Goal: Obtain resource: Download file/media

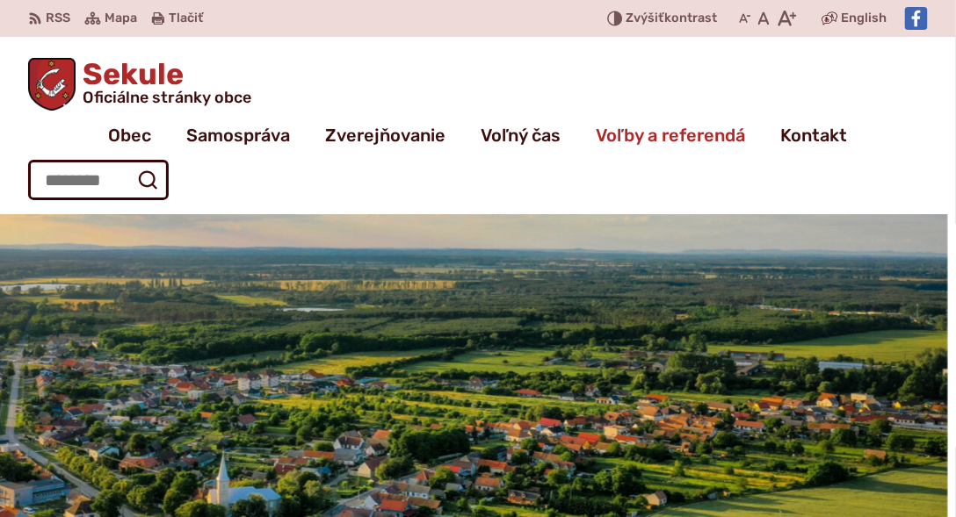
click at [620, 132] on span "Voľby a referendá" at bounding box center [670, 135] width 149 height 49
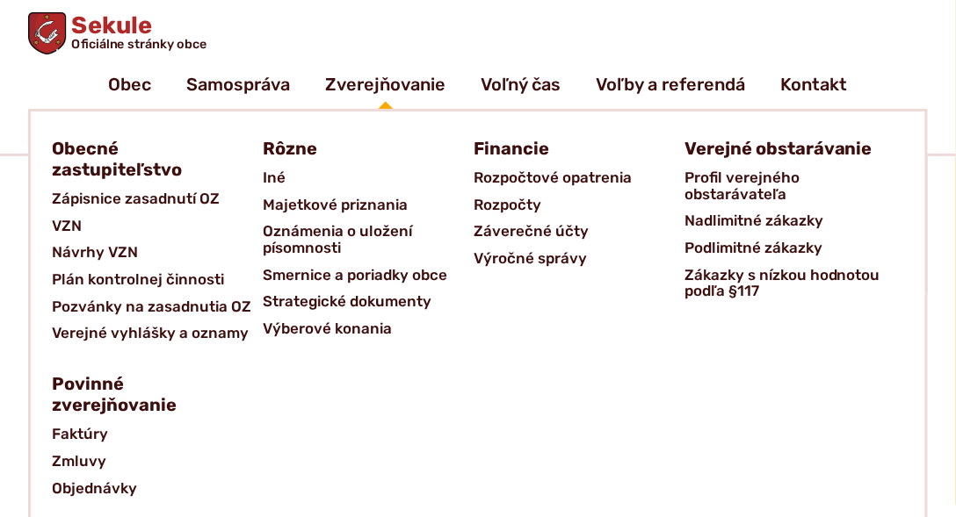
scroll to position [150, 0]
click at [99, 204] on span "Zápisnice zasadnutí OZ" at bounding box center [136, 198] width 168 height 27
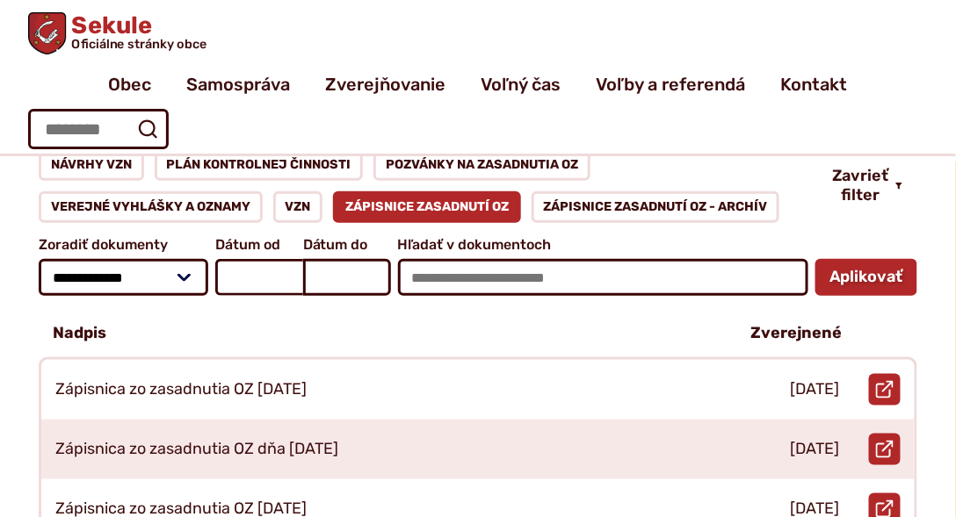
scroll to position [250, 0]
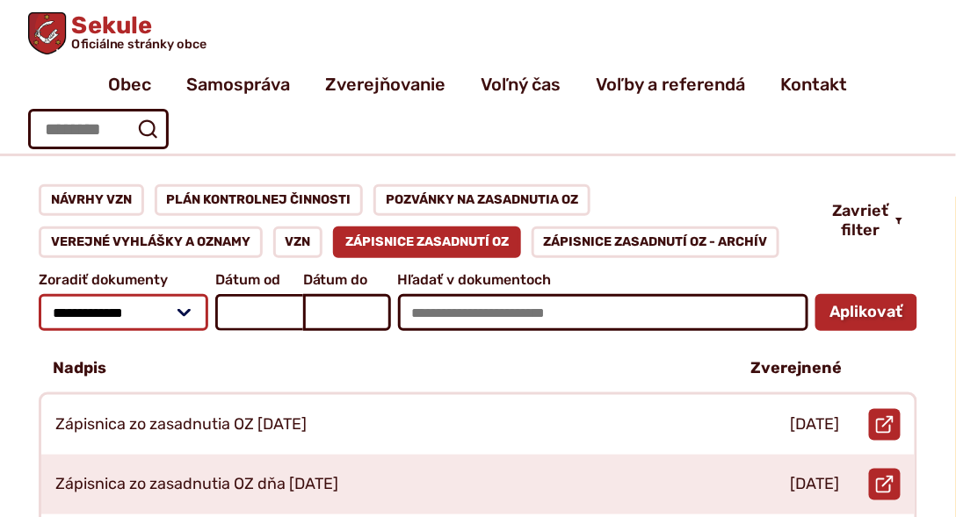
click at [175, 294] on select "**********" at bounding box center [124, 312] width 170 height 37
click at [177, 294] on select "**********" at bounding box center [124, 312] width 170 height 37
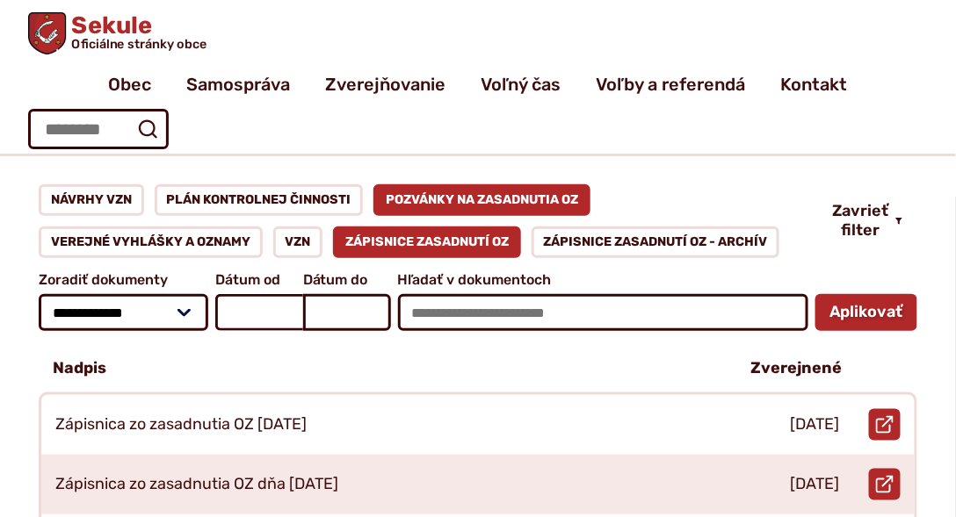
click at [437, 184] on link "Pozvánky na zasadnutia OZ" at bounding box center [481, 200] width 217 height 32
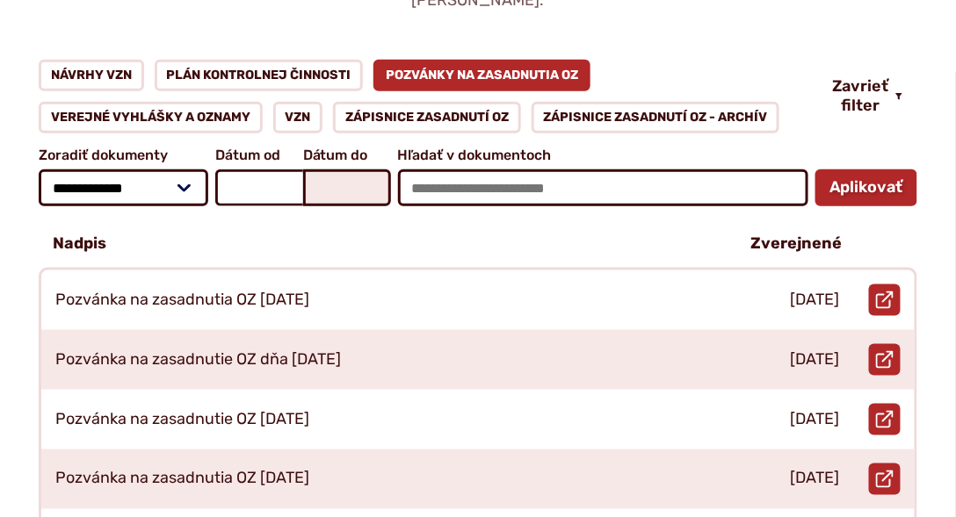
scroll to position [451, 0]
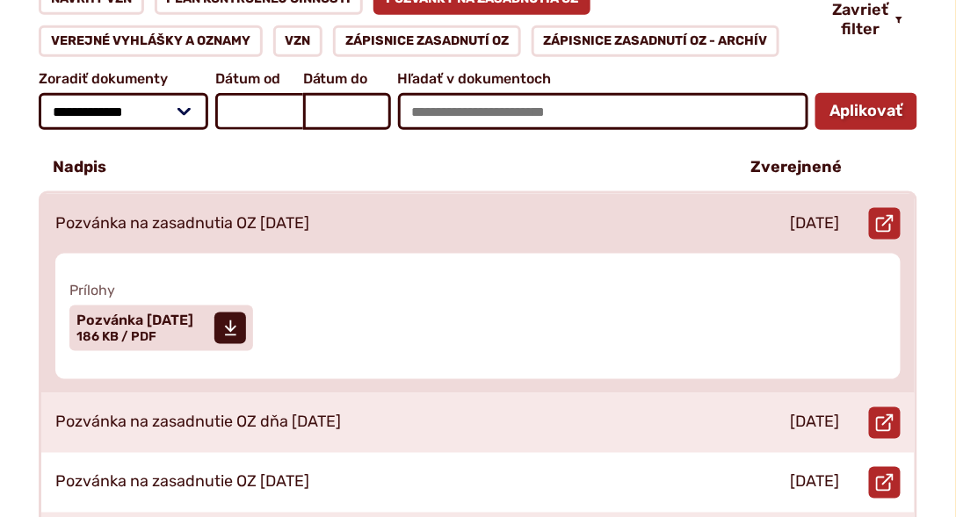
click at [309, 214] on p "Pozvánka na zasadnutia OZ [DATE]" at bounding box center [182, 223] width 254 height 19
click at [237, 320] on icon at bounding box center [230, 329] width 13 height 18
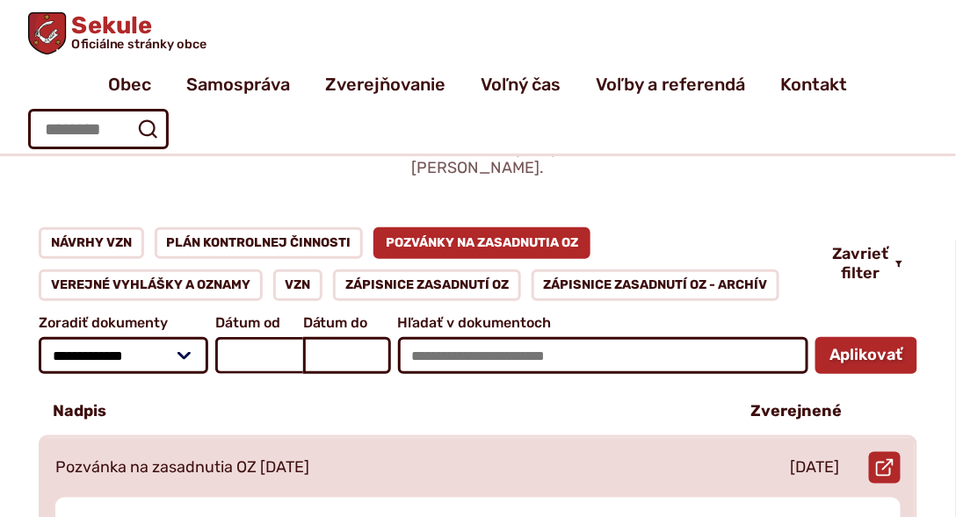
scroll to position [200, 0]
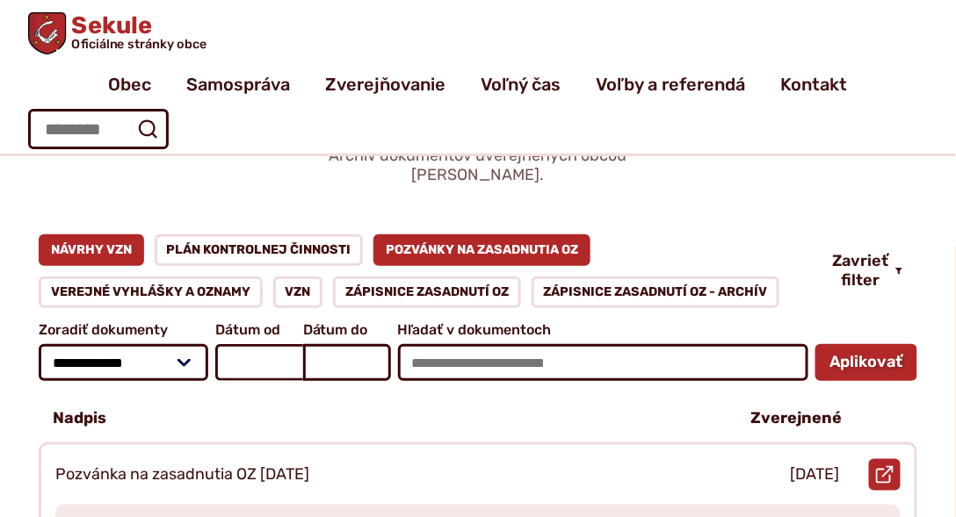
click at [86, 239] on link "Návrhy VZN" at bounding box center [91, 251] width 105 height 32
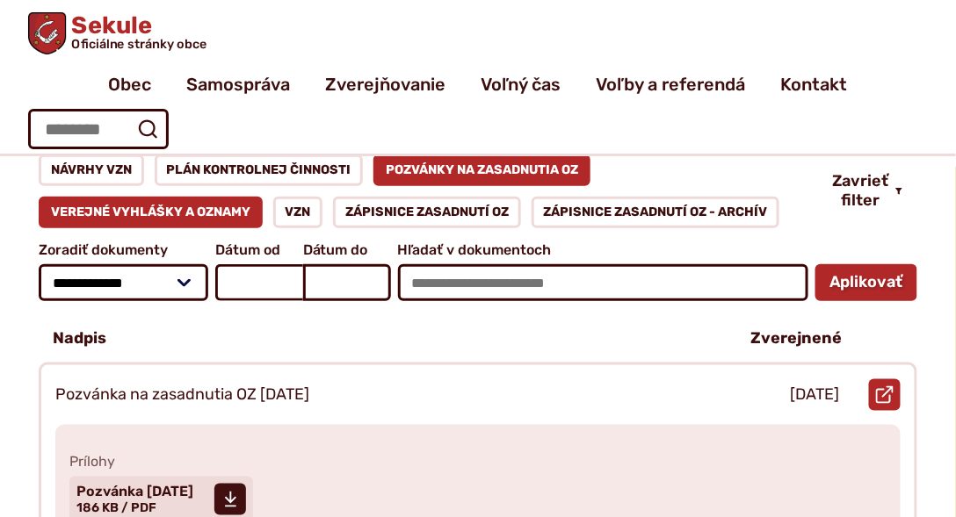
scroll to position [401, 0]
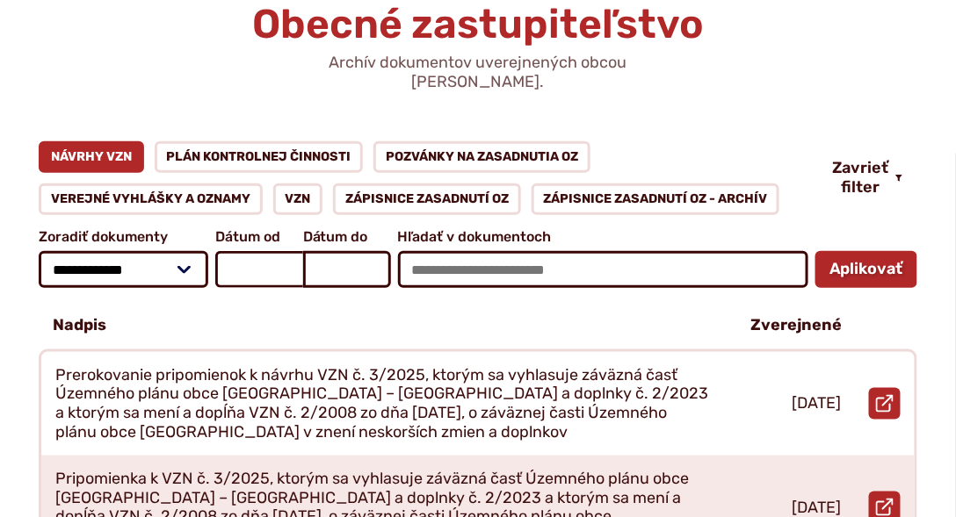
scroll to position [300, 0]
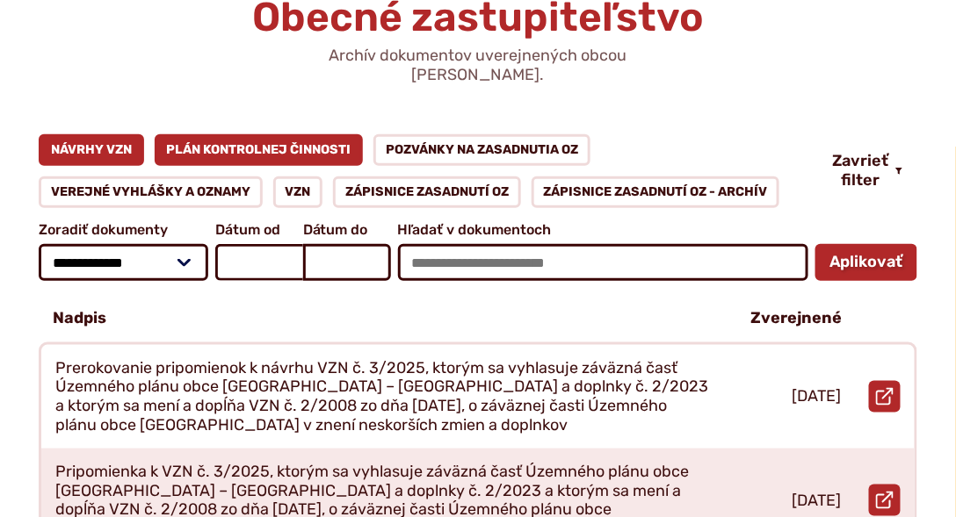
click at [227, 134] on link "Plán kontrolnej činnosti" at bounding box center [259, 150] width 209 height 32
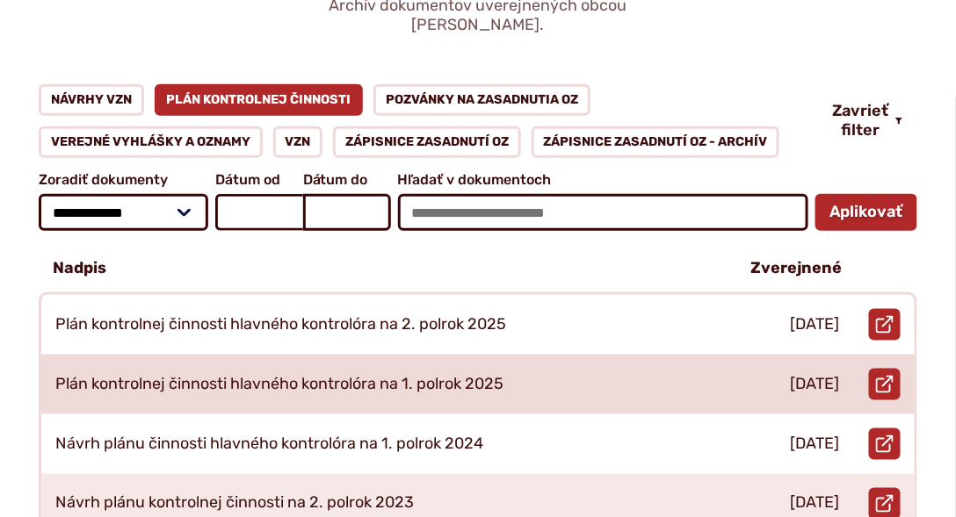
scroll to position [351, 0]
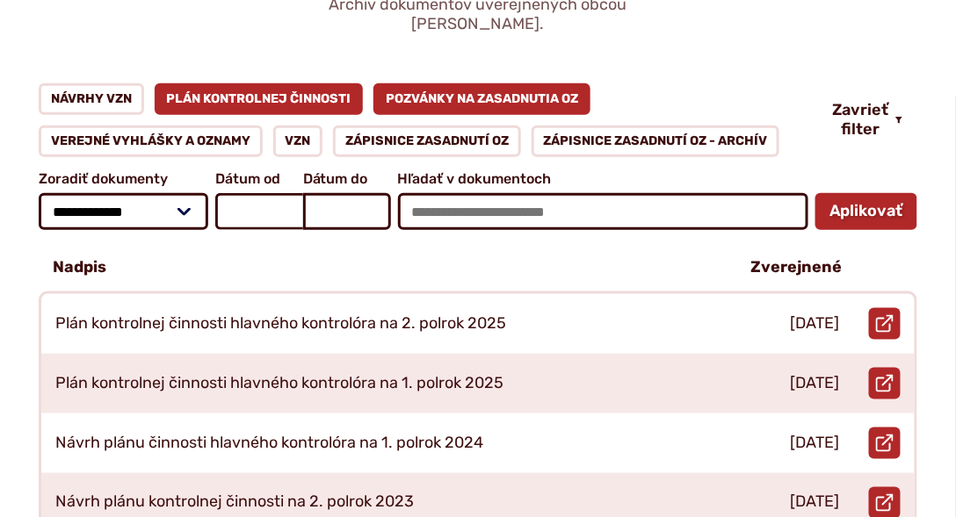
click at [425, 83] on link "Pozvánky na zasadnutia OZ" at bounding box center [481, 99] width 217 height 32
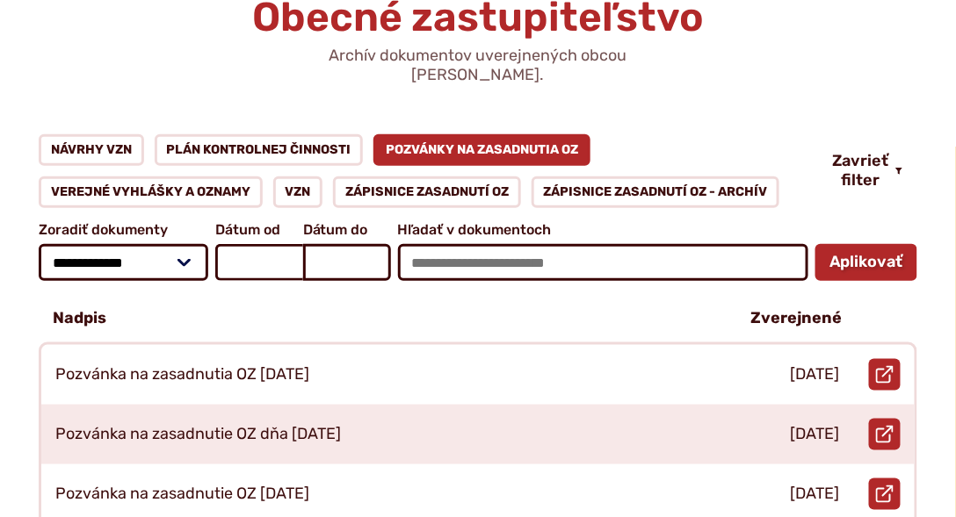
scroll to position [300, 0]
click at [290, 177] on link "VZN" at bounding box center [298, 193] width 50 height 32
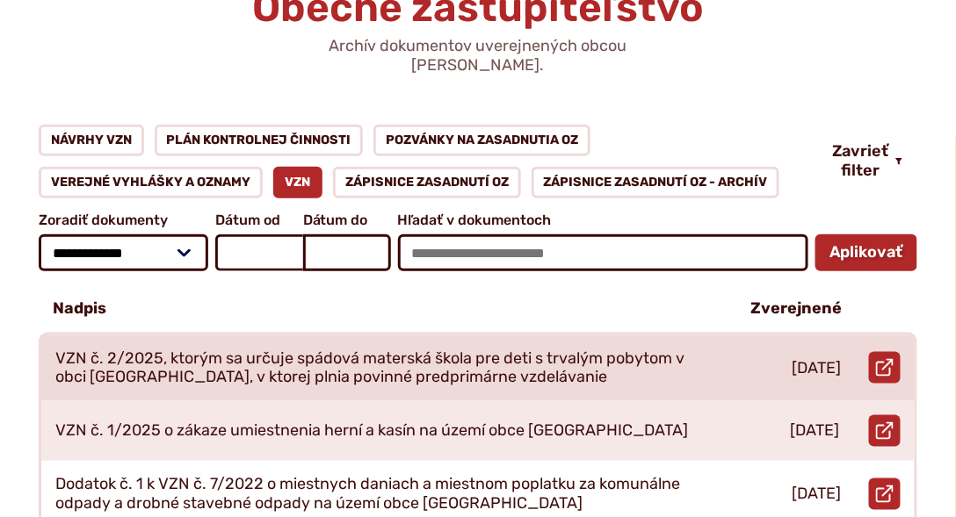
scroll to position [401, 0]
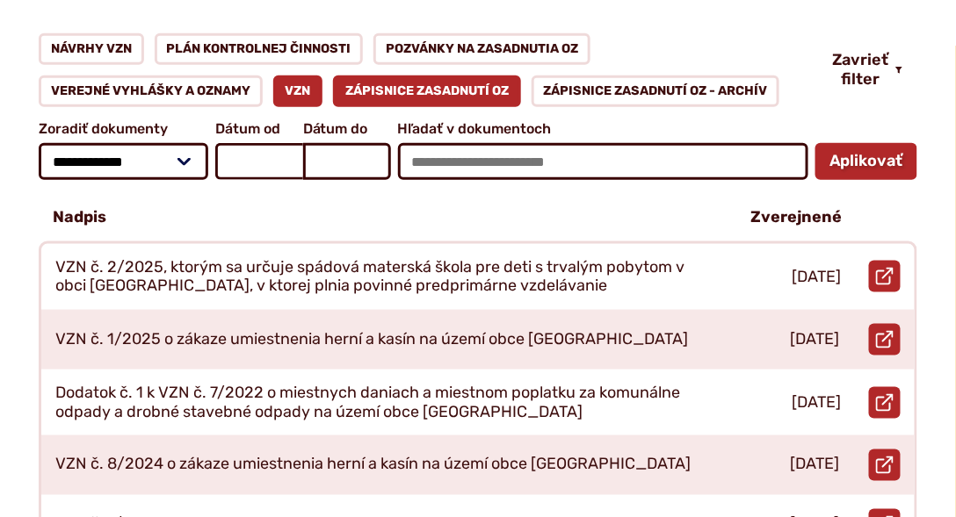
click at [386, 76] on link "Zápisnice zasadnutí OZ" at bounding box center [427, 92] width 188 height 32
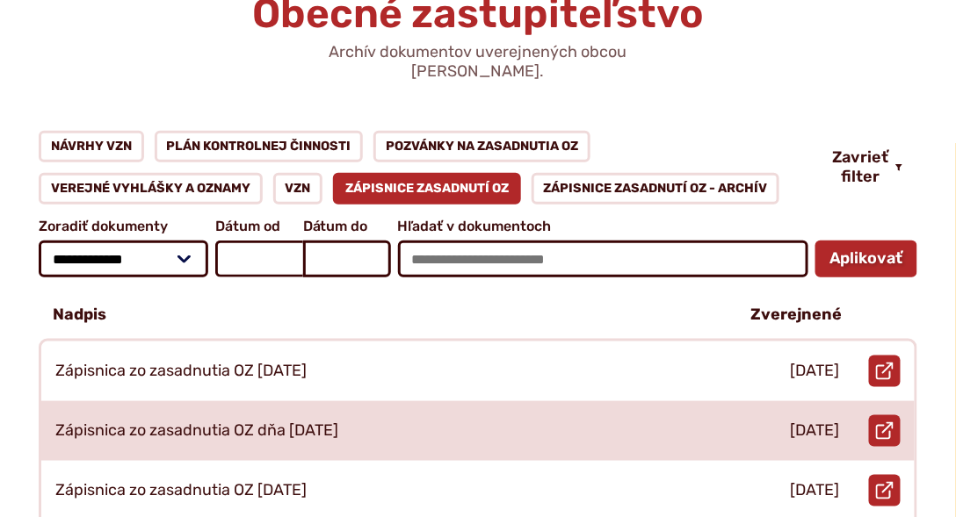
scroll to position [451, 0]
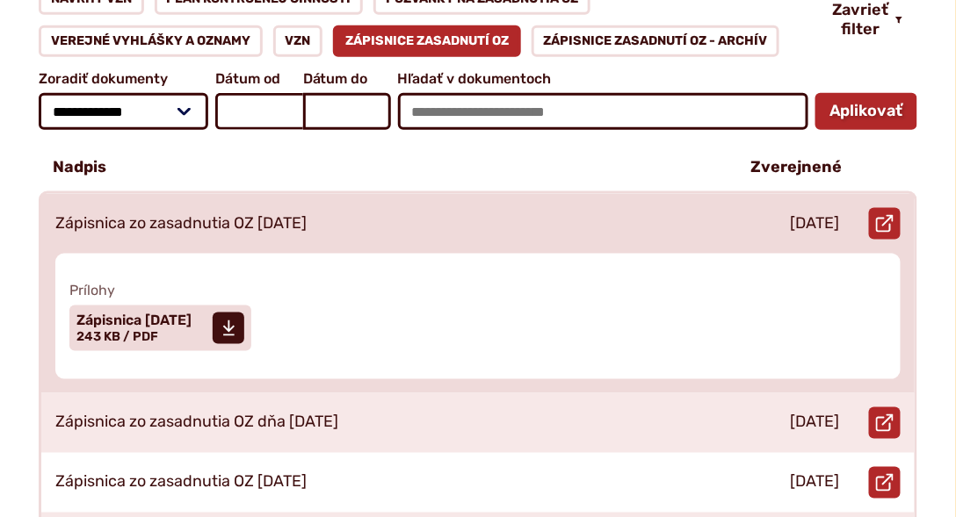
click at [243, 214] on p "Zápisnica zo zasadnutia OZ 23.04.2025" at bounding box center [180, 223] width 251 height 19
click at [230, 313] on link "Stiahnuť súbor Zápisnica 23.04.2025 Veľkosť a typ súboru 243 KB / PDF" at bounding box center [160, 329] width 182 height 46
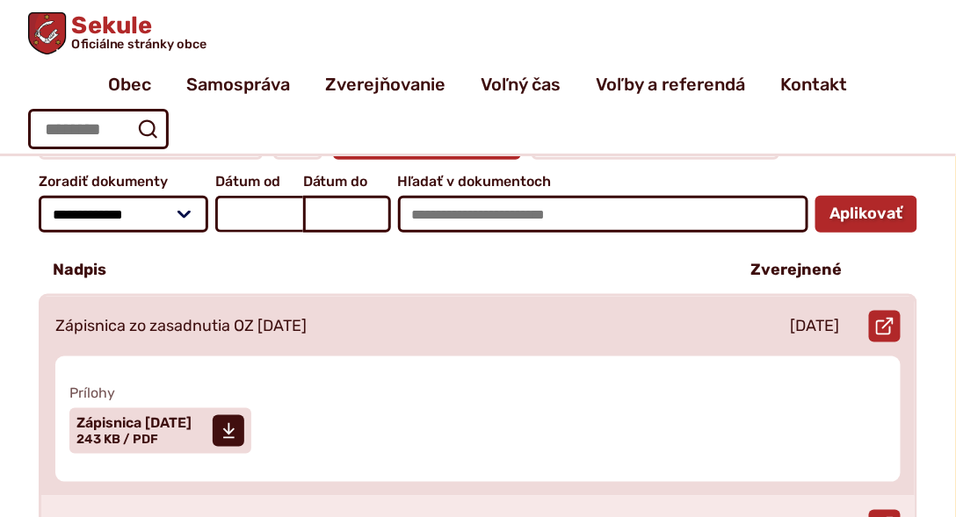
scroll to position [250, 0]
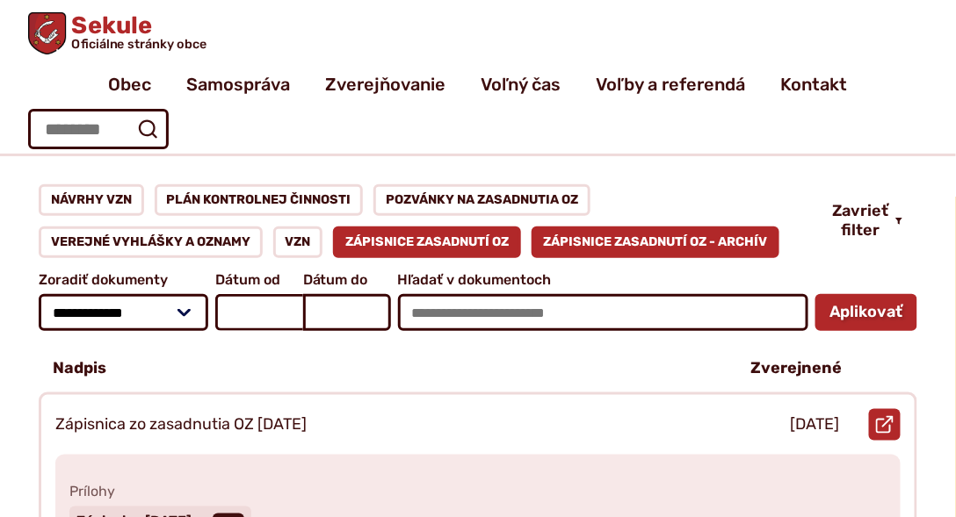
click at [639, 230] on link "Zápisnice zasadnutí OZ - ARCHÍV" at bounding box center [655, 243] width 249 height 32
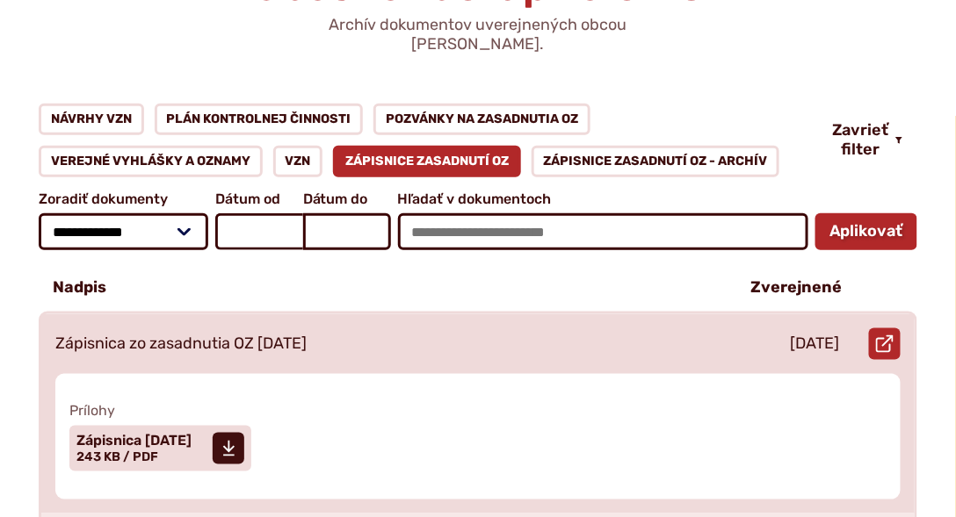
scroll to position [451, 0]
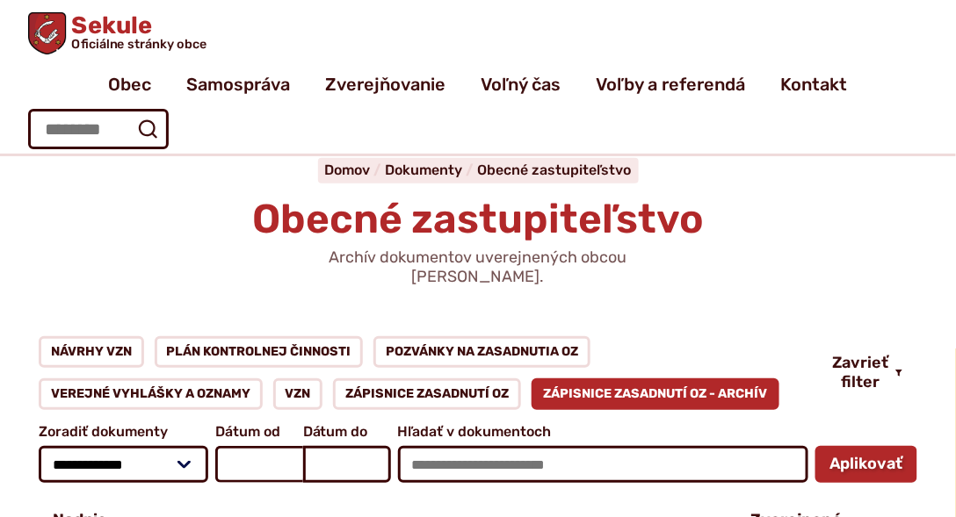
scroll to position [50, 0]
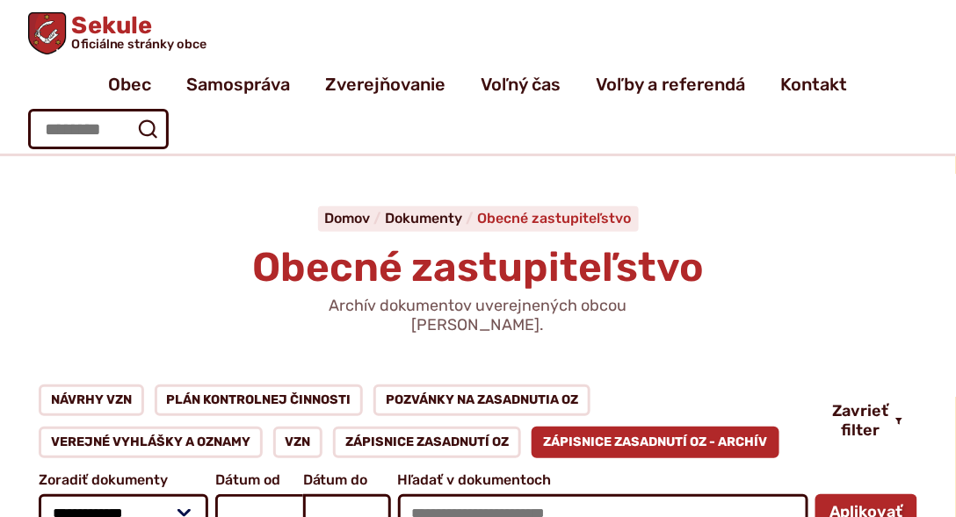
click at [510, 220] on span "Obecné zastupiteľstvo" at bounding box center [555, 218] width 154 height 17
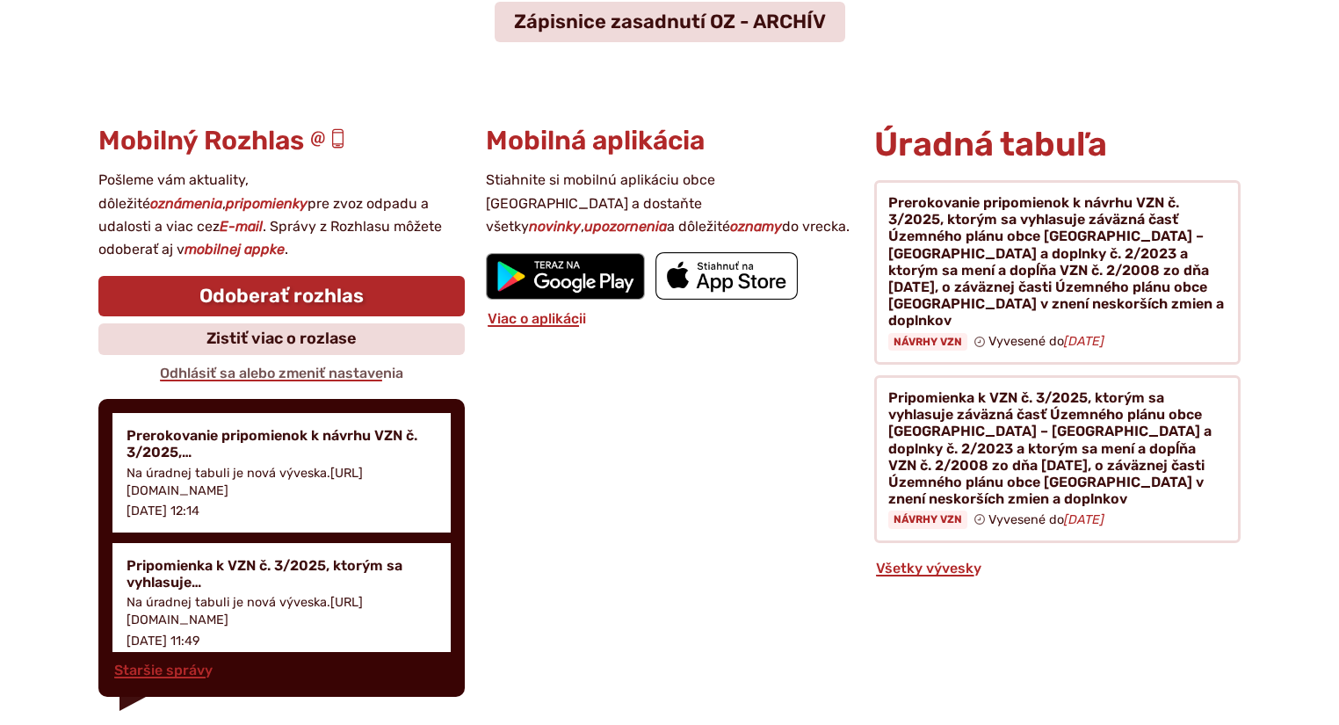
scroll to position [642, 0]
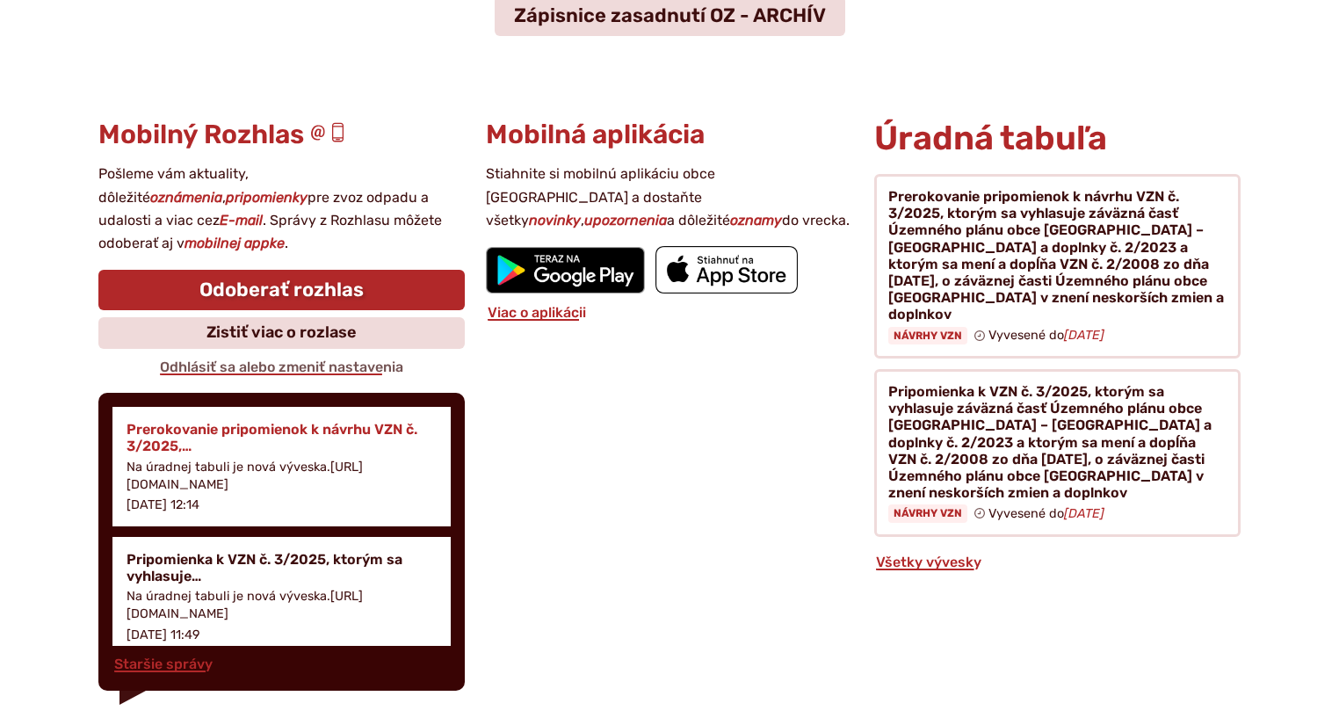
click at [176, 422] on h4 "Prerokovanie pripomienok k návrhu VZN č. 3/2025,…" at bounding box center [281, 437] width 310 height 33
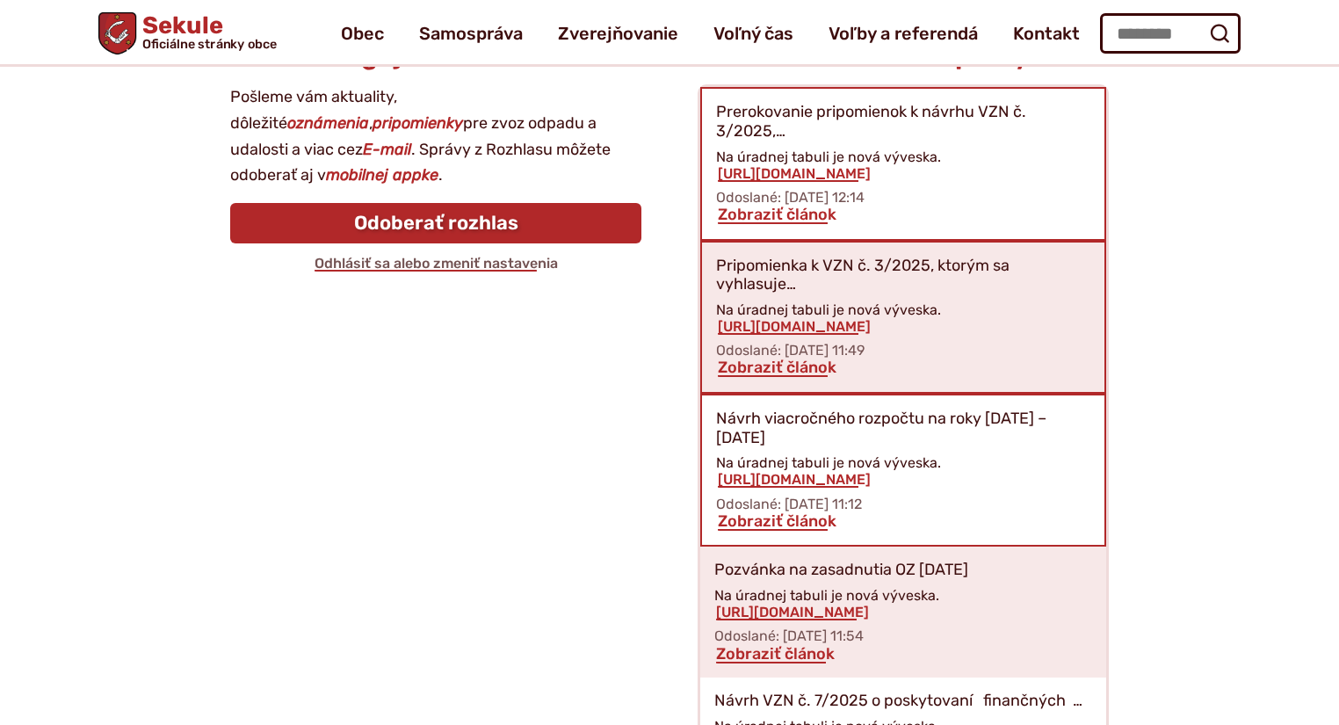
scroll to position [252, 0]
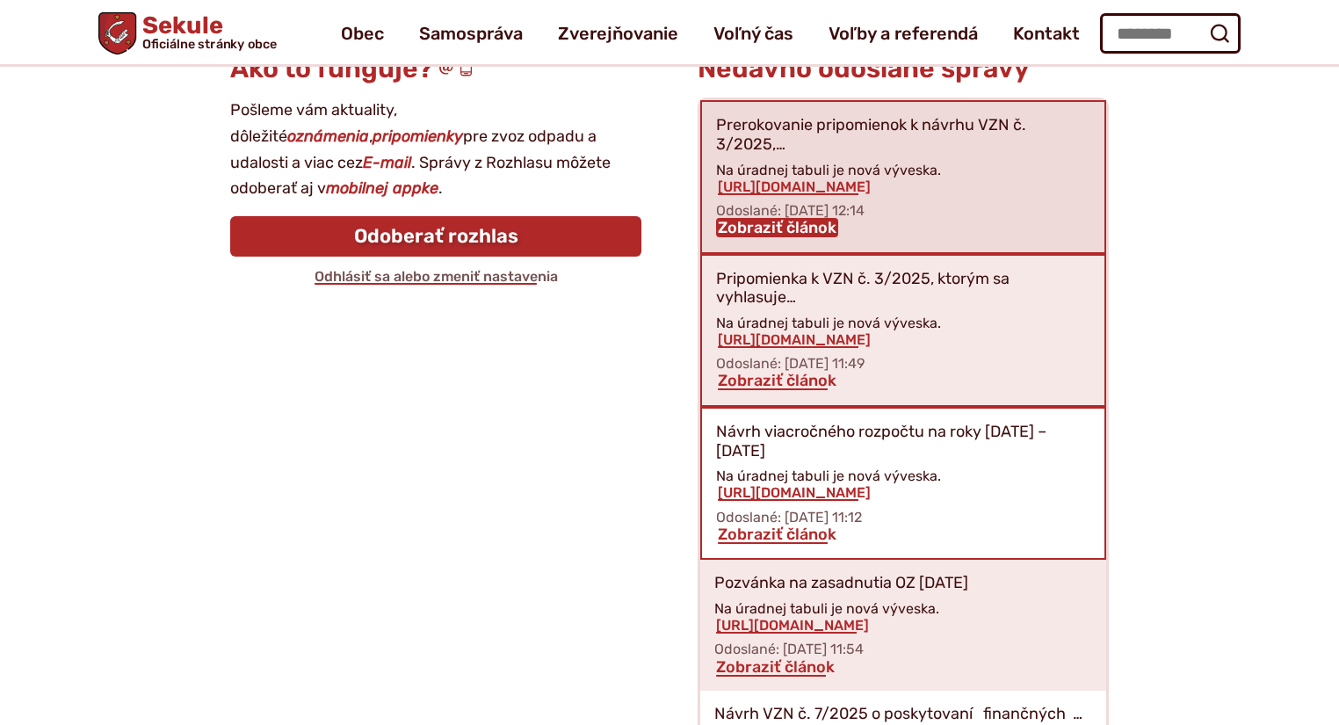
click at [788, 226] on link "Zobraziť článok" at bounding box center [777, 227] width 122 height 19
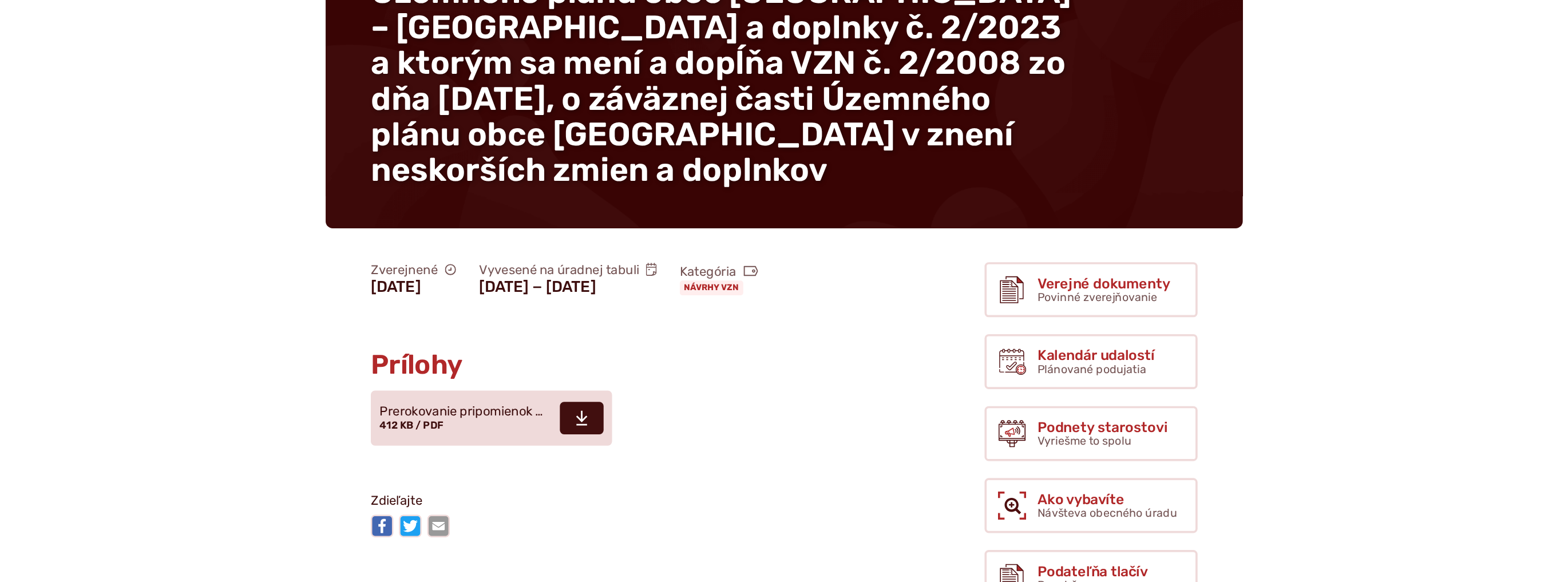
scroll to position [229, 0]
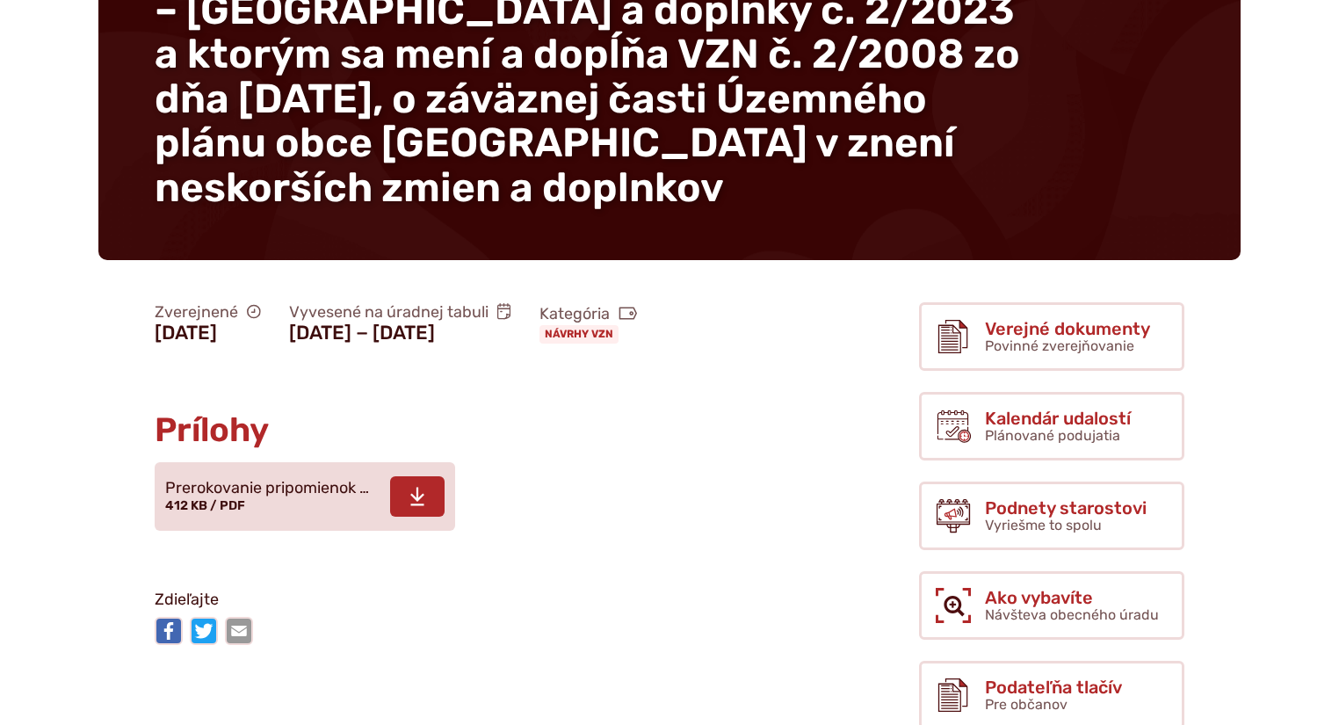
click at [411, 506] on icon at bounding box center [417, 496] width 16 height 21
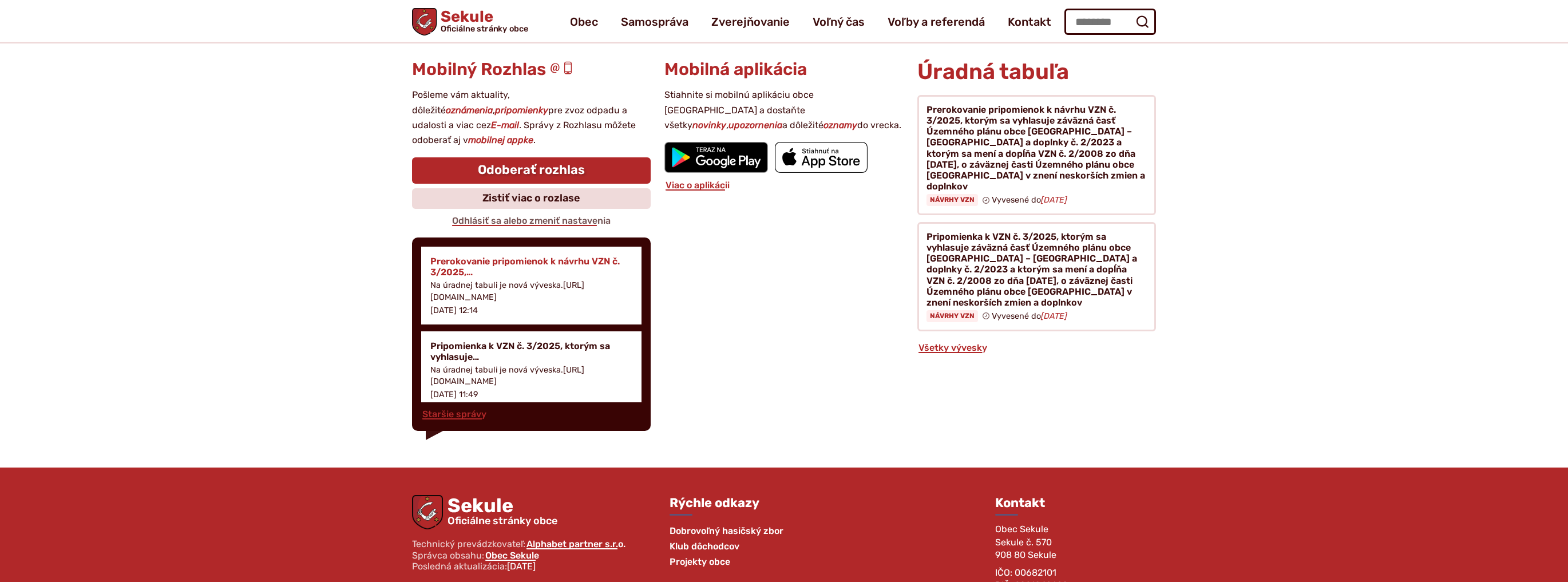
scroll to position [1342, 0]
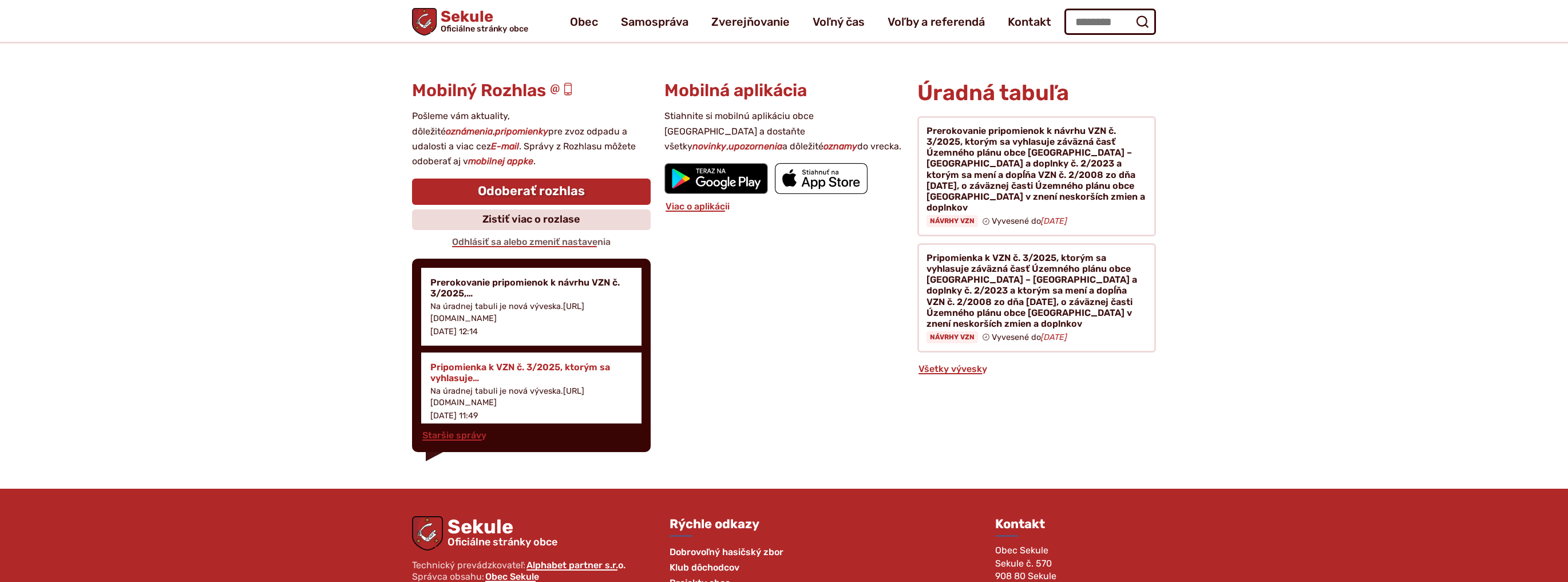
click at [496, 362] on h4 "Pripomienka k VZN č. 3/2025, ktorým sa vyhlasuje…" at bounding box center [532, 372] width 202 height 22
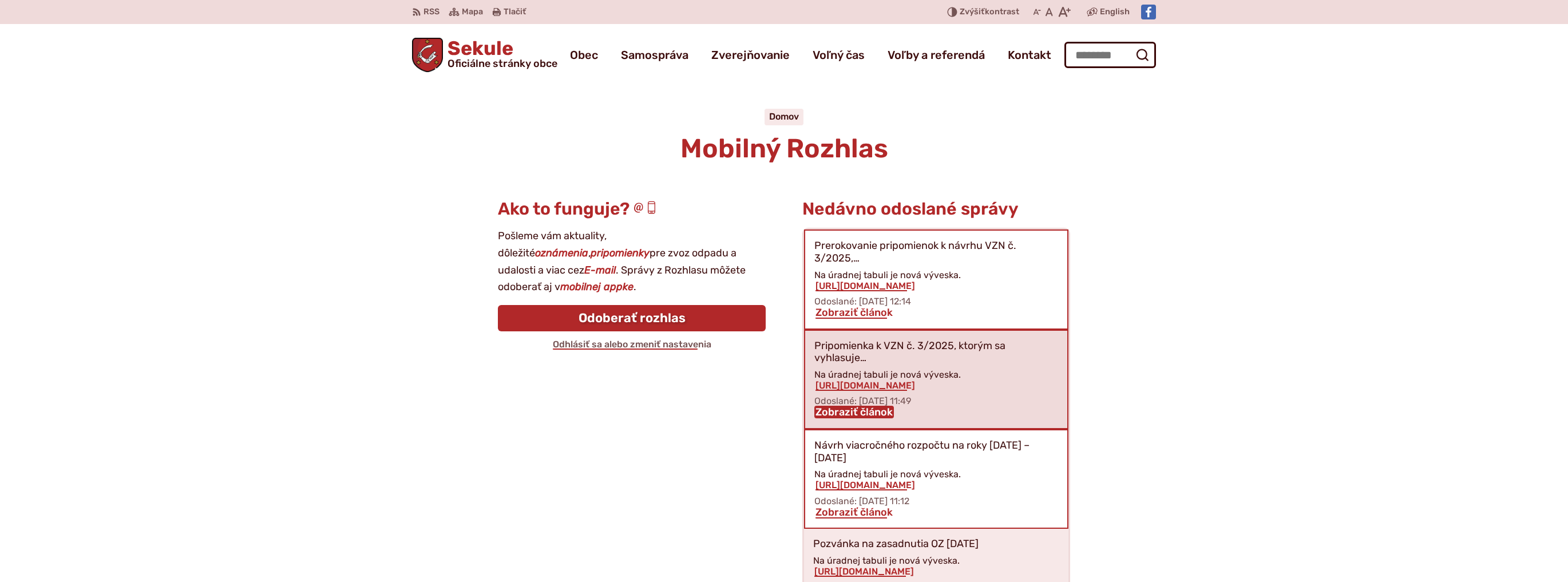
click at [865, 413] on link "Zobraziť článok" at bounding box center [854, 412] width 79 height 12
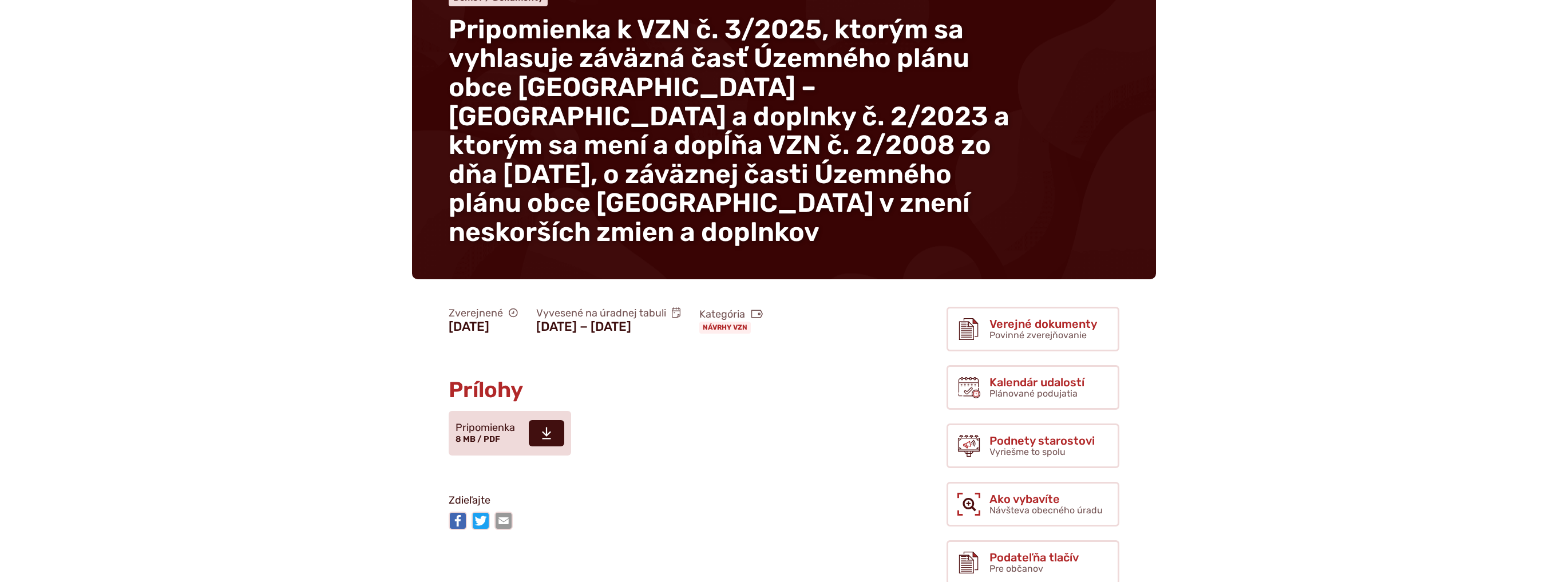
scroll to position [138, 0]
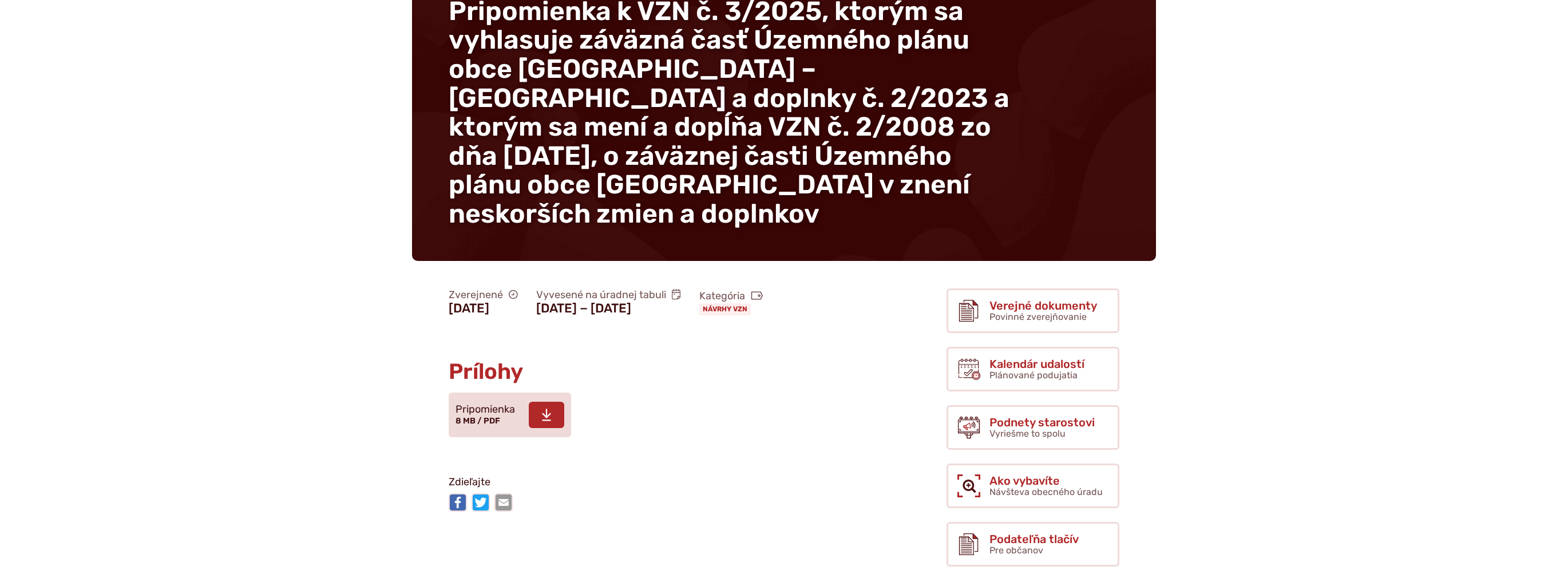
click at [549, 422] on icon at bounding box center [547, 415] width 10 height 14
